Goal: Obtain resource: Download file/media

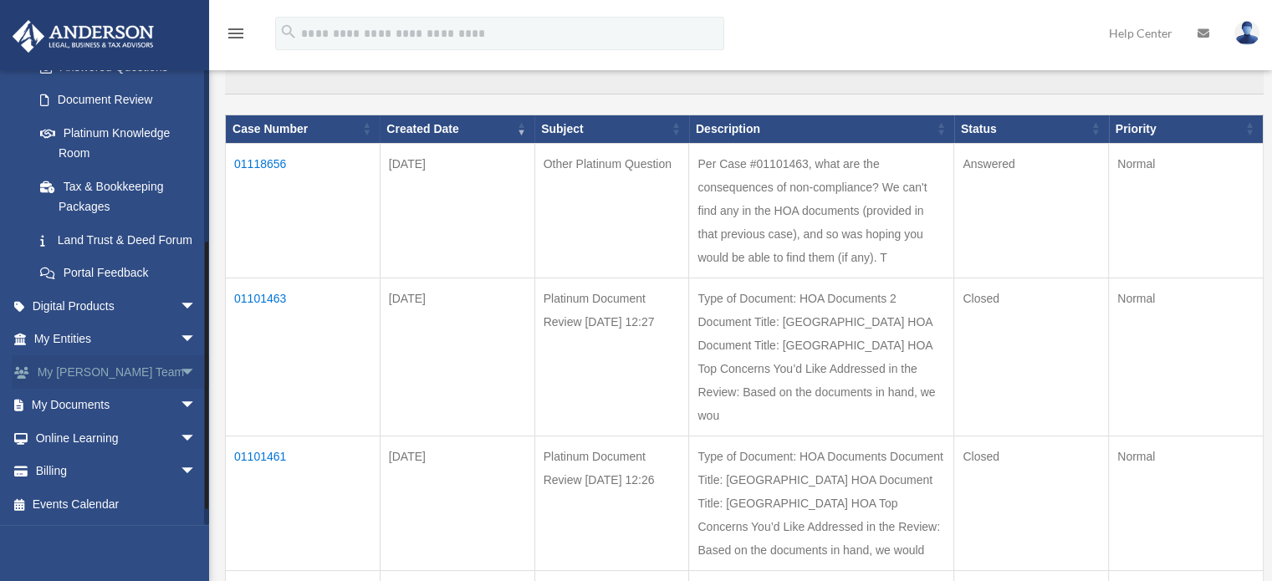
scroll to position [308, 0]
click at [180, 401] on span "arrow_drop_down" at bounding box center [196, 406] width 33 height 34
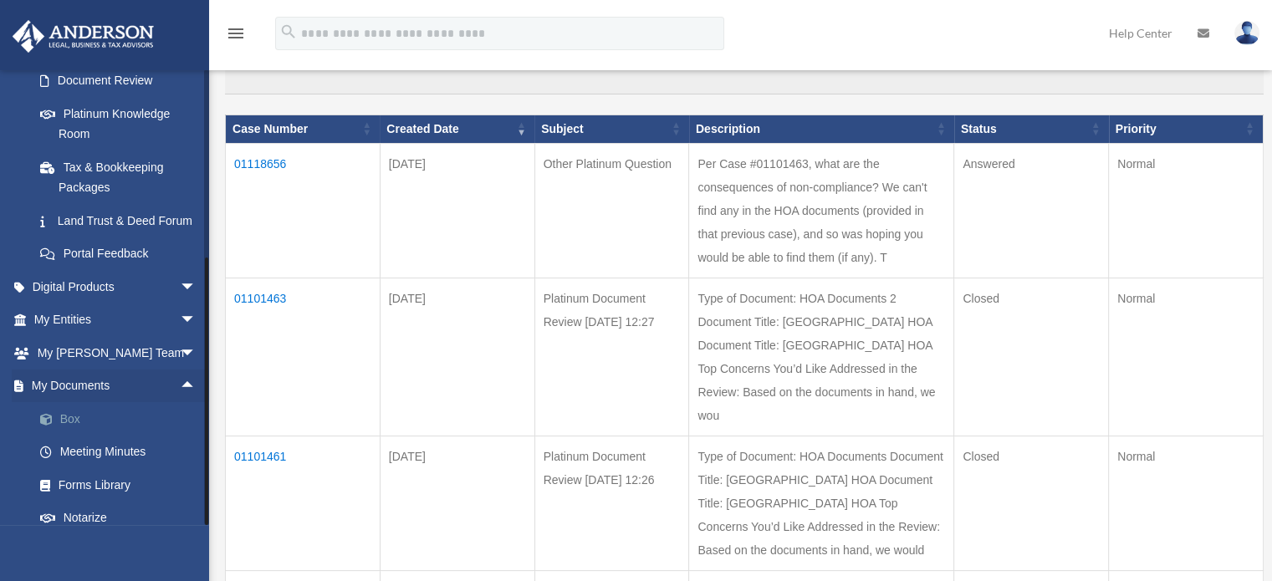
click at [64, 436] on link "Box" at bounding box center [122, 418] width 198 height 33
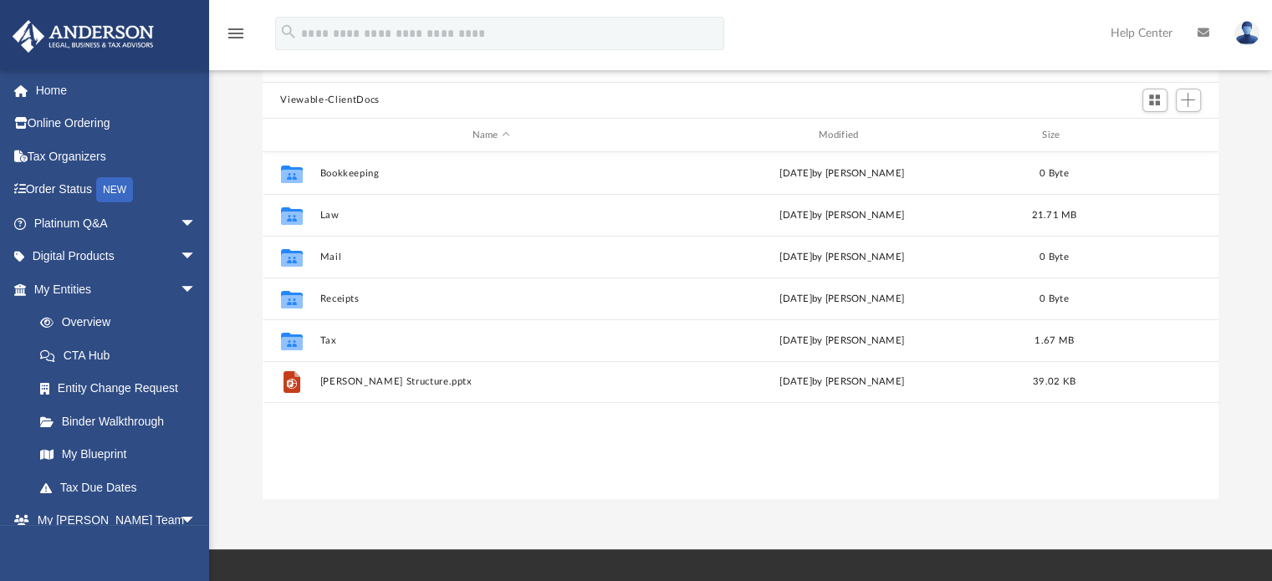
scroll to position [84, 0]
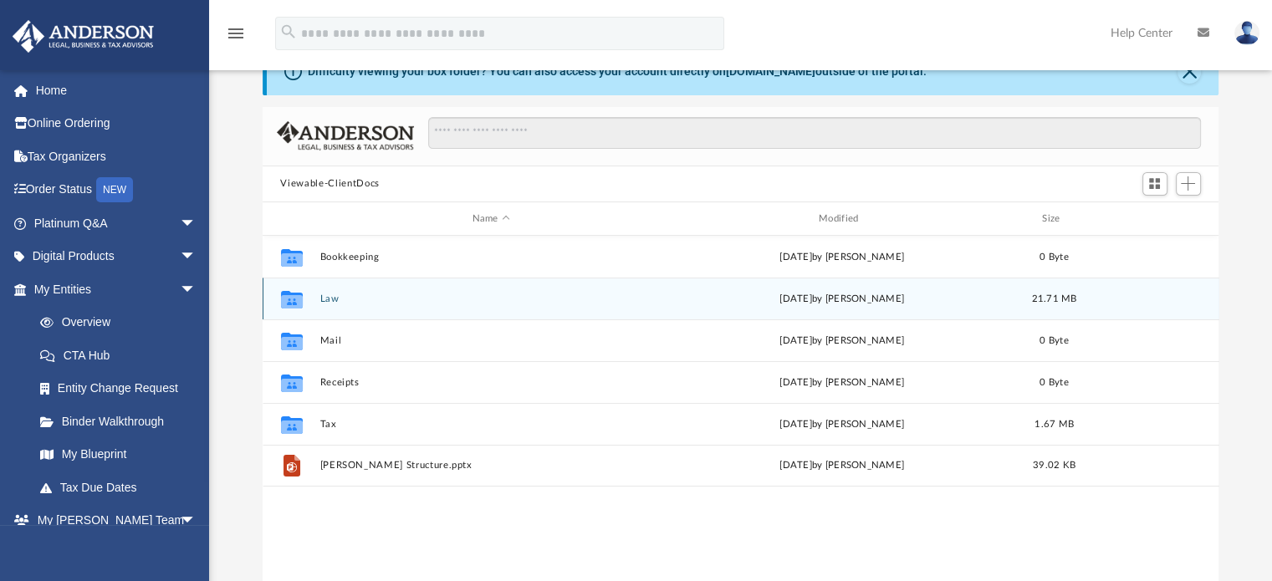
click at [327, 303] on button "Law" at bounding box center [491, 299] width 343 height 11
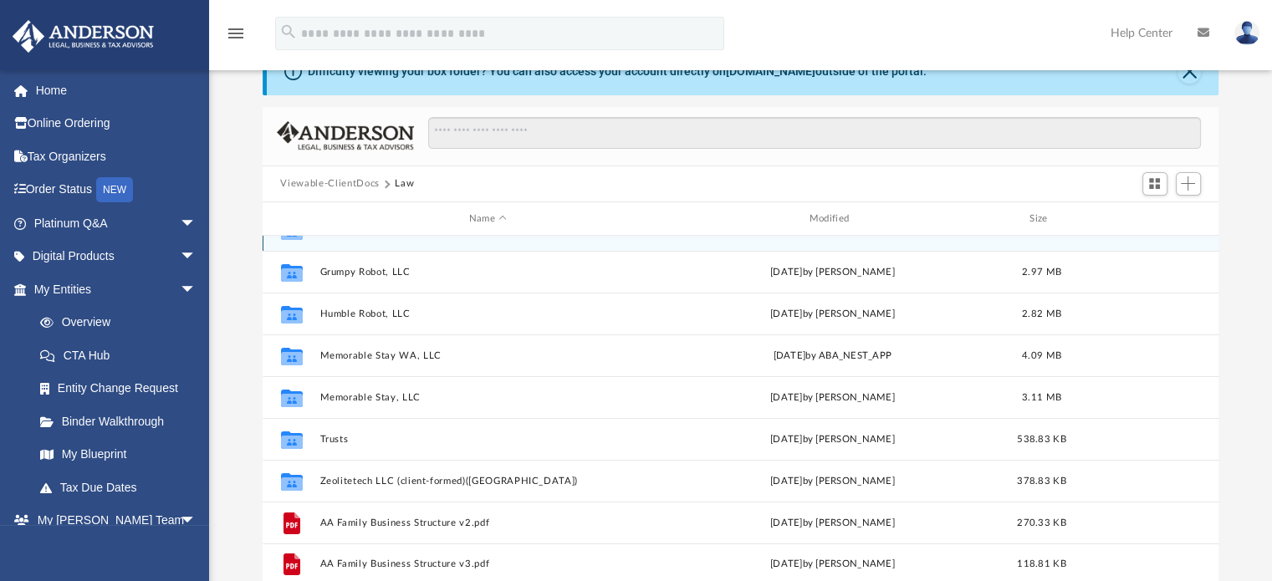
scroll to position [114, 0]
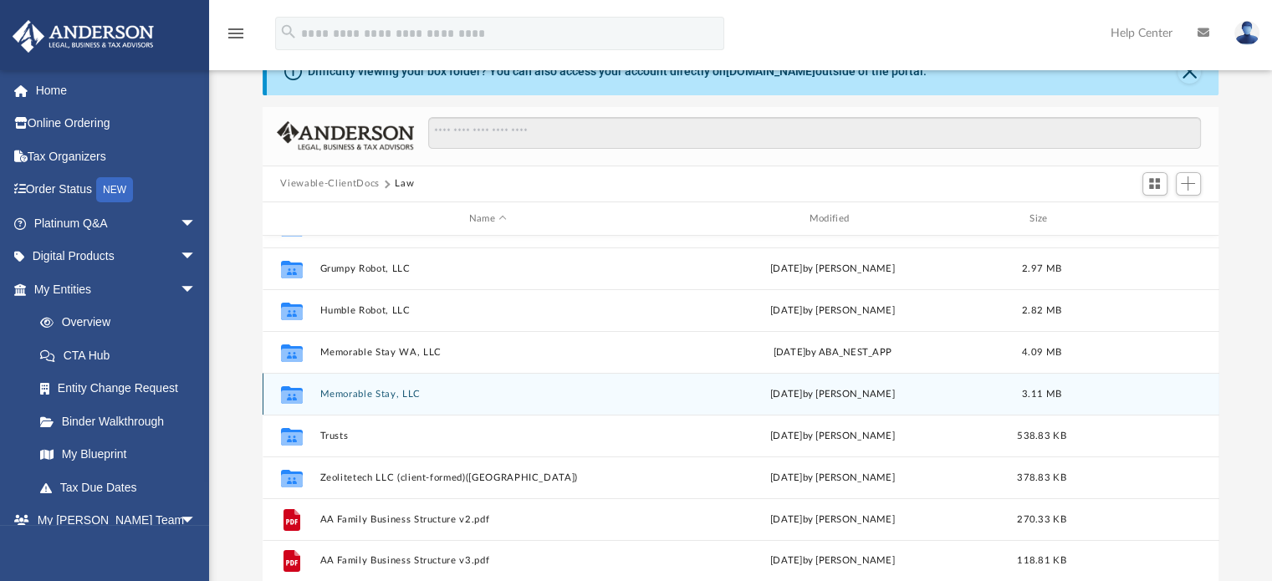
click at [355, 391] on button "Memorable Stay, LLC" at bounding box center [488, 394] width 337 height 11
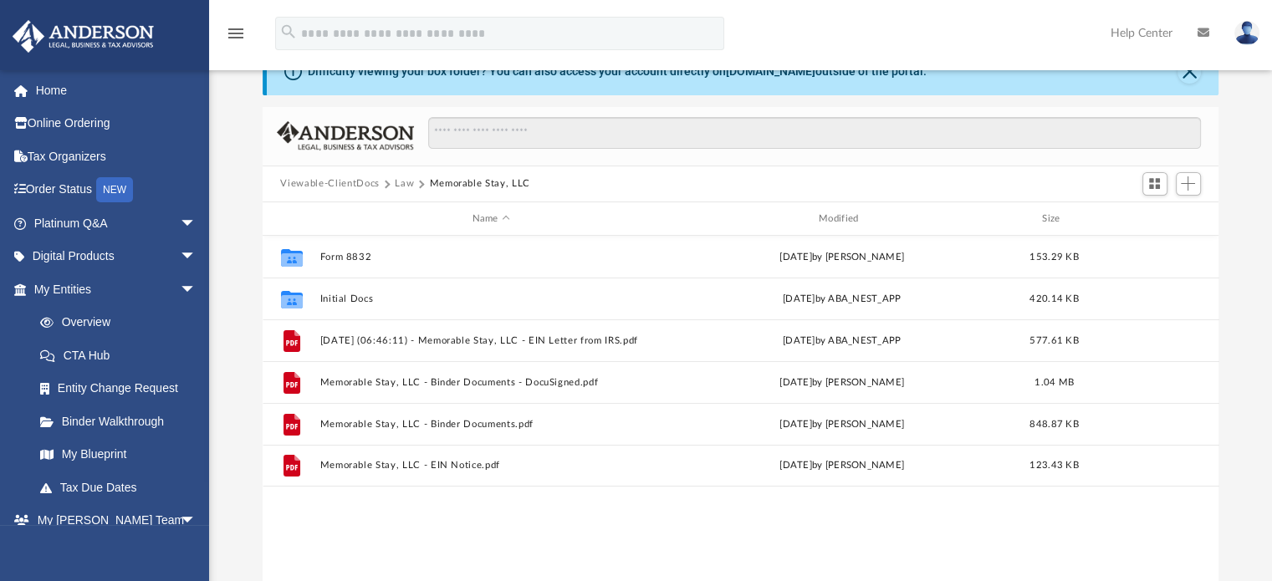
scroll to position [0, 0]
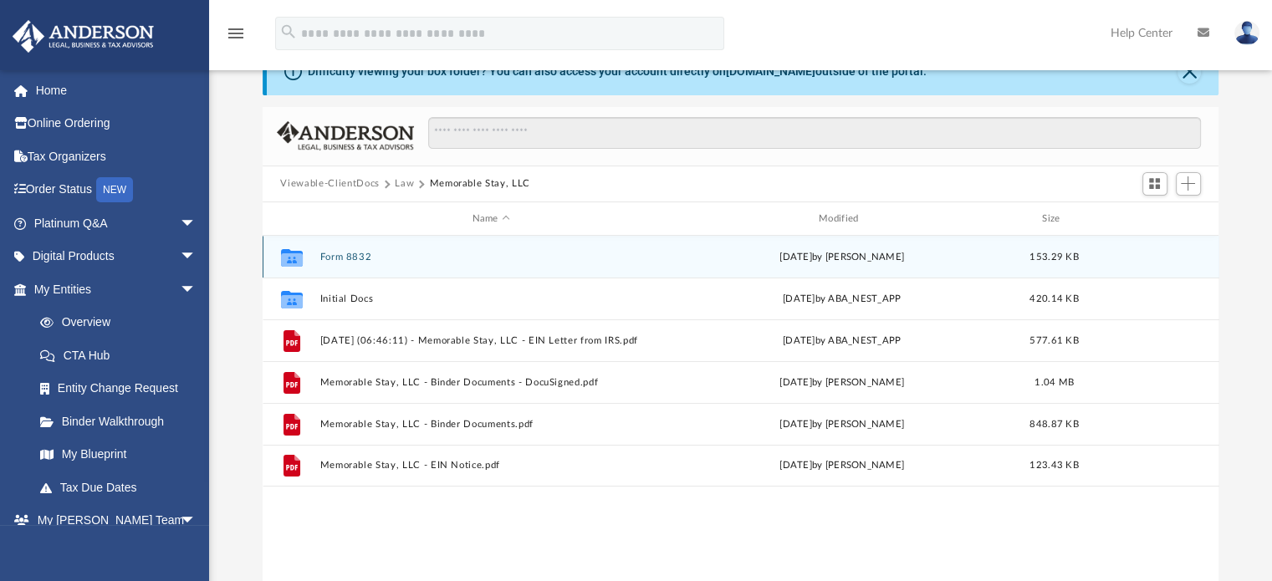
click at [333, 257] on button "Form 8832" at bounding box center [491, 257] width 343 height 11
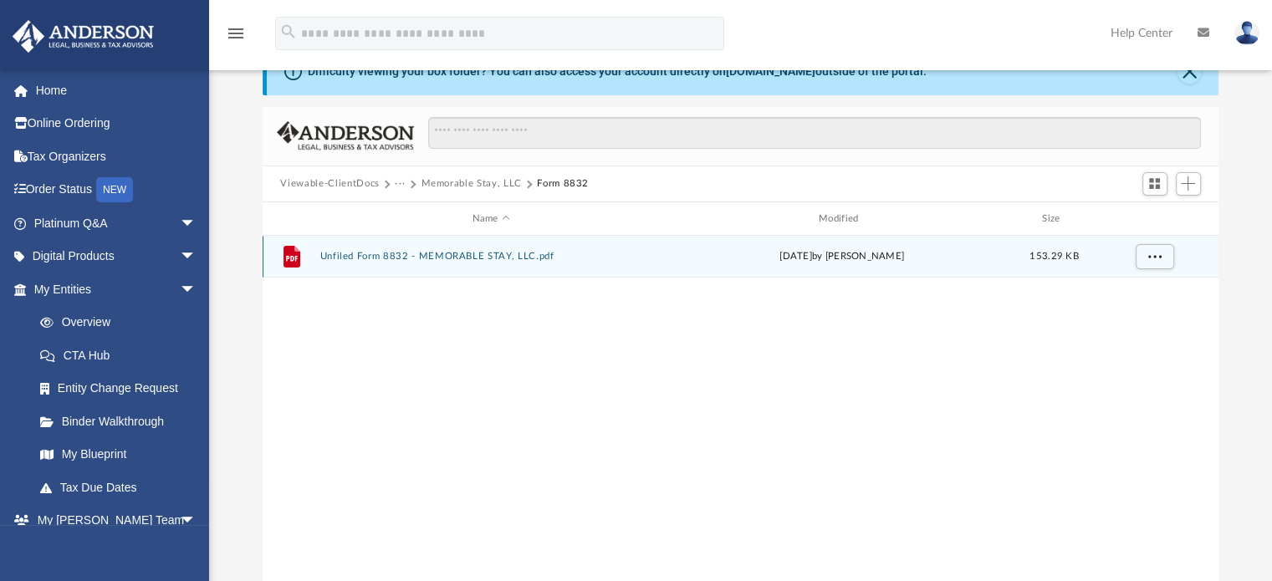
click at [333, 257] on button "Unfiled Form 8832 - MEMORABLE STAY, LLC.pdf" at bounding box center [491, 257] width 343 height 11
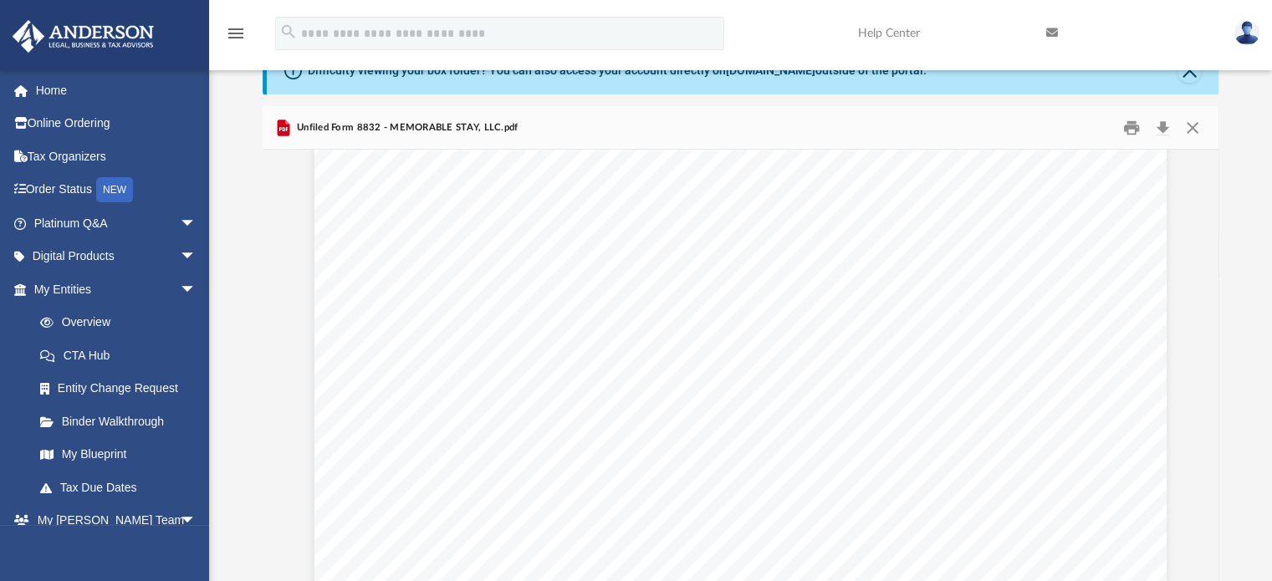
scroll to position [167, 0]
